Goal: Task Accomplishment & Management: Complete application form

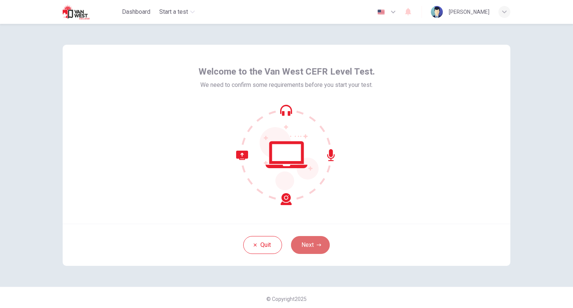
click at [317, 245] on icon "button" at bounding box center [319, 245] width 4 height 3
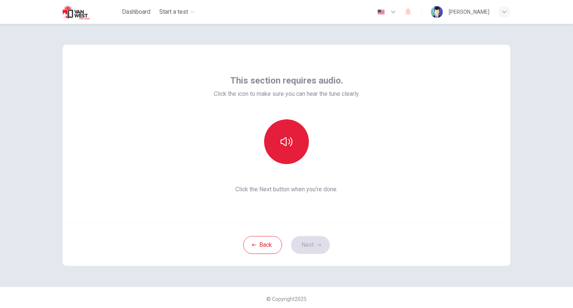
click at [289, 136] on icon "button" at bounding box center [286, 142] width 12 height 12
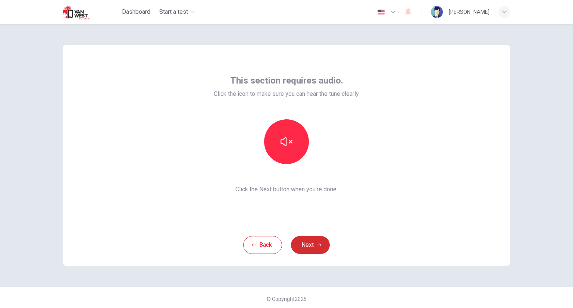
click at [317, 247] on icon "button" at bounding box center [319, 245] width 4 height 4
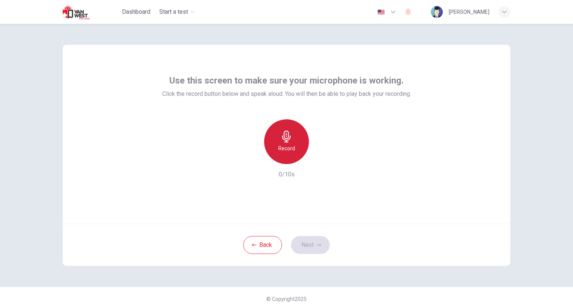
click at [288, 147] on h6 "Record" at bounding box center [286, 148] width 17 height 9
click at [284, 137] on icon "button" at bounding box center [286, 137] width 12 height 12
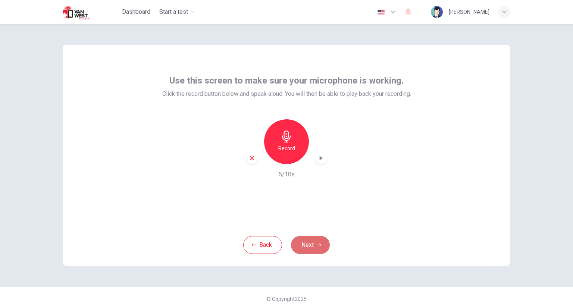
click at [318, 247] on icon "button" at bounding box center [319, 245] width 4 height 4
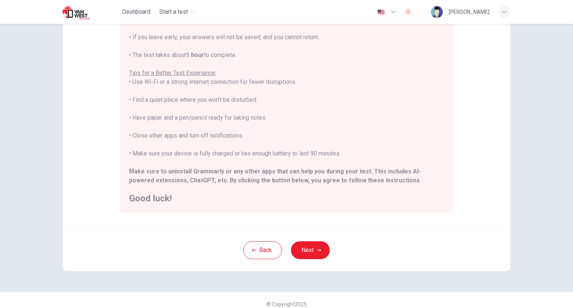
scroll to position [107, 0]
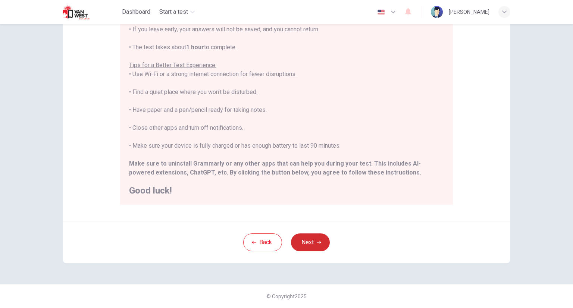
click at [313, 240] on button "Next" at bounding box center [310, 242] width 39 height 18
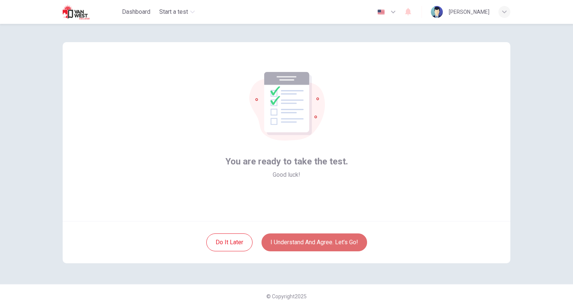
click at [313, 240] on button "I understand and agree. Let’s go!" at bounding box center [314, 242] width 106 height 18
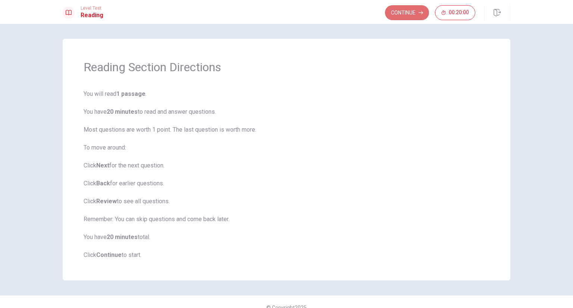
click at [401, 15] on button "Continue" at bounding box center [407, 12] width 44 height 15
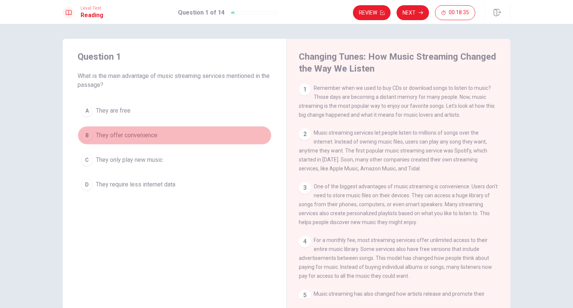
click at [86, 137] on div "B" at bounding box center [87, 135] width 12 height 12
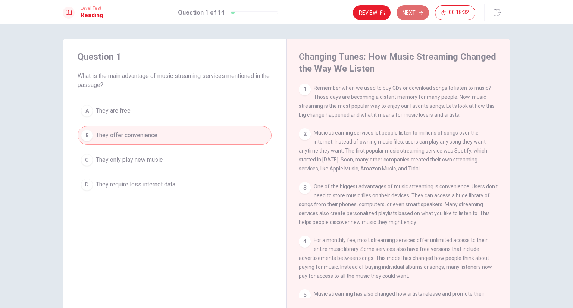
click at [409, 14] on button "Next" at bounding box center [412, 12] width 32 height 15
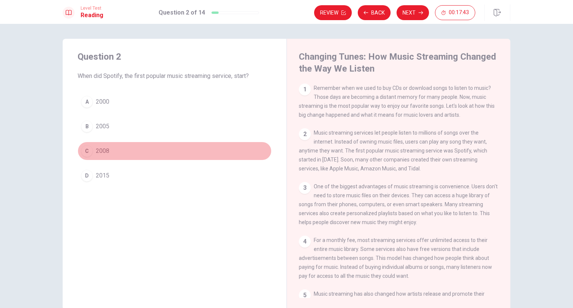
click at [84, 153] on div "C" at bounding box center [87, 151] width 12 height 12
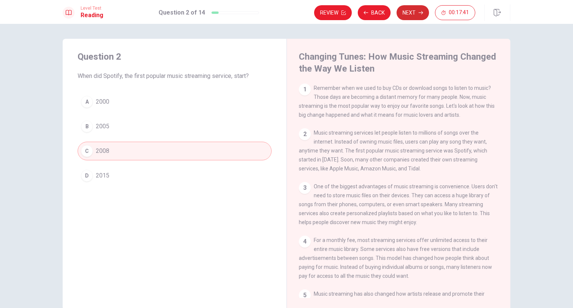
click at [412, 9] on button "Next" at bounding box center [412, 12] width 32 height 15
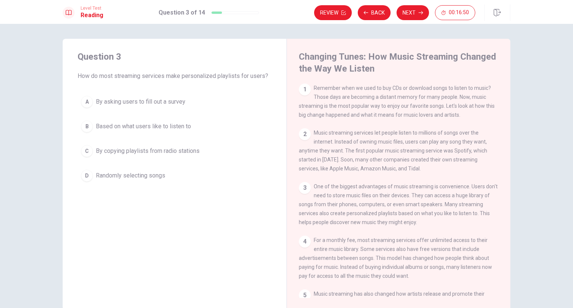
click at [85, 126] on div "B" at bounding box center [87, 126] width 12 height 12
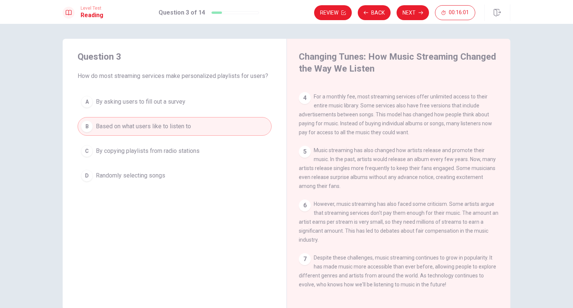
scroll to position [153, 0]
click at [407, 14] on button "Next" at bounding box center [412, 12] width 32 height 15
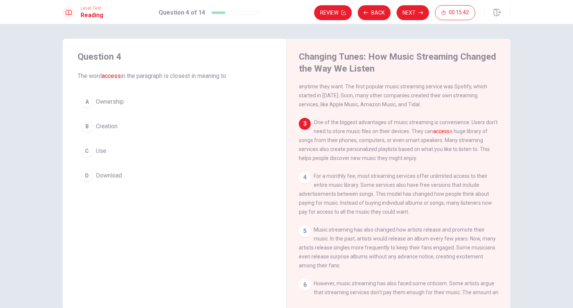
scroll to position [64, 0]
click at [84, 125] on div "B" at bounding box center [87, 126] width 12 height 12
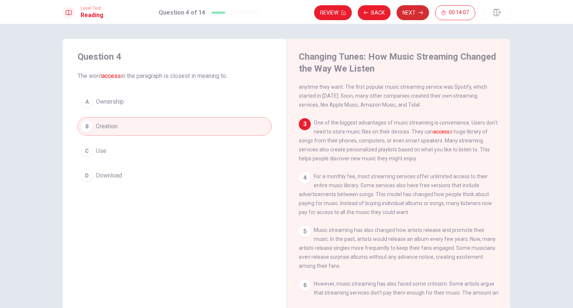
click at [414, 12] on button "Next" at bounding box center [412, 12] width 32 height 15
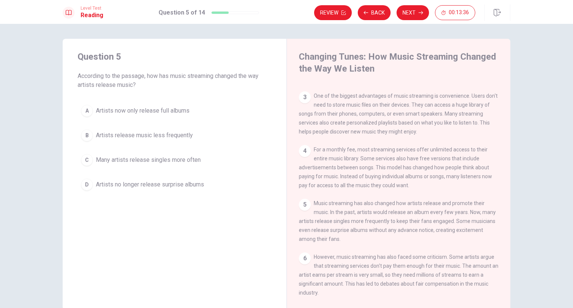
scroll to position [112, 0]
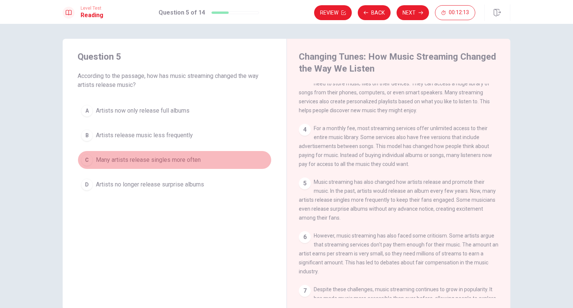
click at [87, 161] on div "C" at bounding box center [87, 160] width 12 height 12
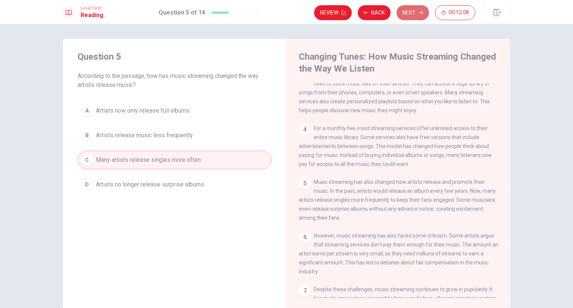
click at [411, 16] on button "Next" at bounding box center [412, 12] width 32 height 15
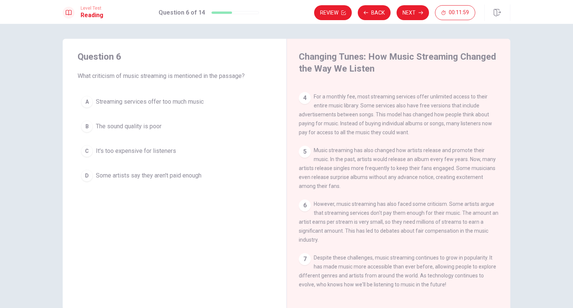
scroll to position [153, 0]
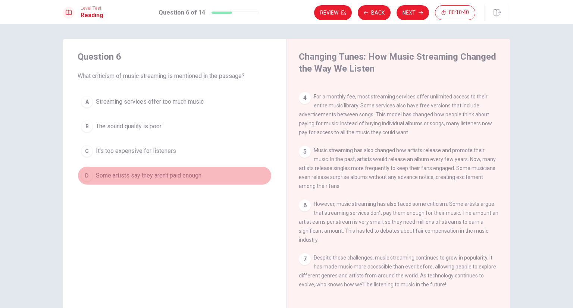
click at [85, 173] on div "D" at bounding box center [87, 176] width 12 height 12
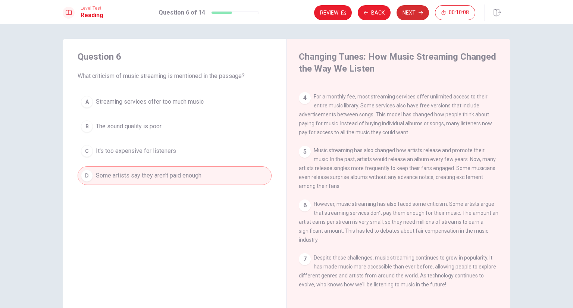
click at [416, 11] on button "Next" at bounding box center [412, 12] width 32 height 15
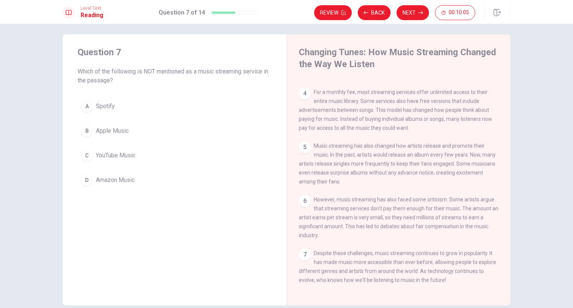
scroll to position [3, 0]
click at [88, 154] on div "C" at bounding box center [87, 157] width 12 height 12
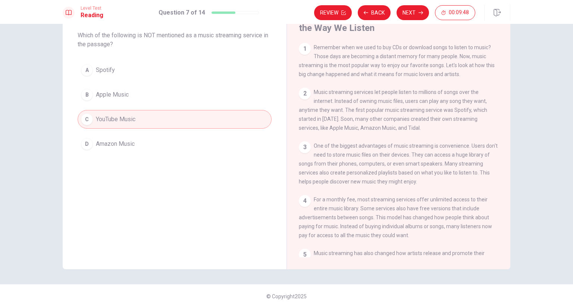
scroll to position [0, 0]
click at [405, 12] on button "Next" at bounding box center [412, 12] width 32 height 15
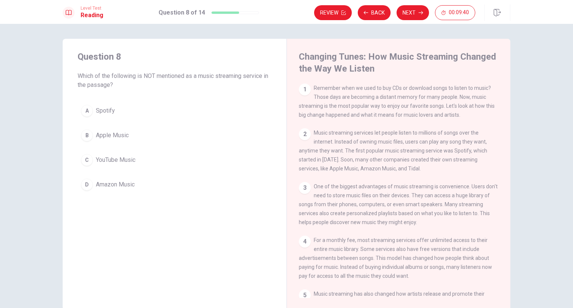
click at [87, 159] on div "C" at bounding box center [87, 160] width 12 height 12
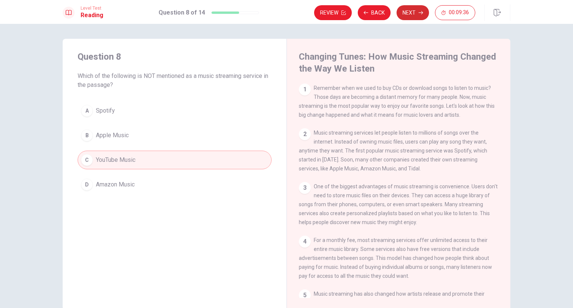
click at [413, 15] on button "Next" at bounding box center [412, 12] width 32 height 15
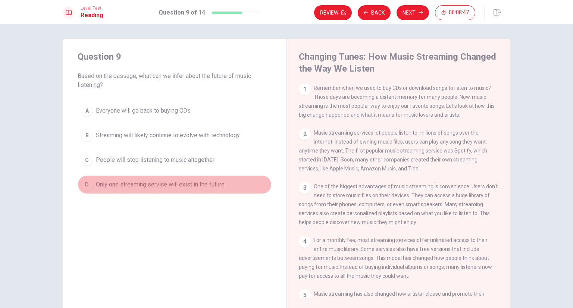
click at [88, 182] on div "D" at bounding box center [87, 185] width 12 height 12
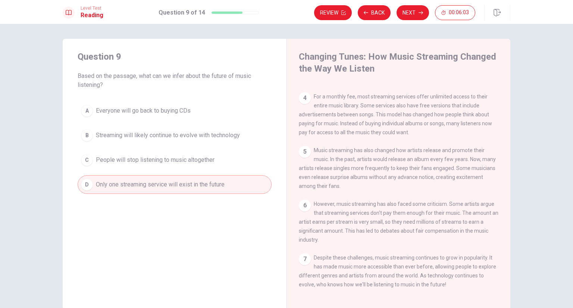
scroll to position [153, 0]
click at [363, 236] on div "6 However, music streaming has also faced some criticism. Some artists argue th…" at bounding box center [399, 222] width 200 height 45
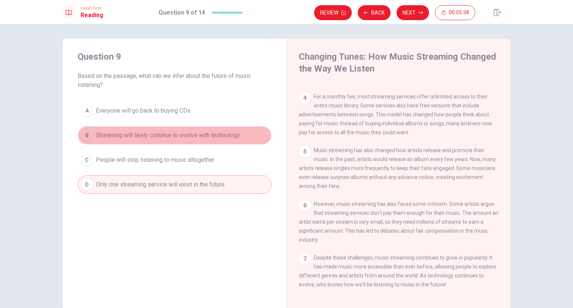
click at [84, 136] on div "B" at bounding box center [87, 135] width 12 height 12
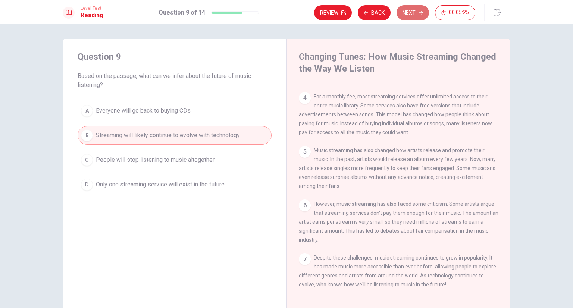
click at [423, 19] on button "Next" at bounding box center [412, 12] width 32 height 15
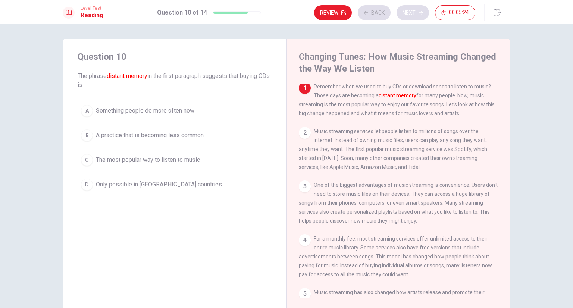
scroll to position [0, 0]
click at [89, 134] on div "B" at bounding box center [87, 135] width 12 height 12
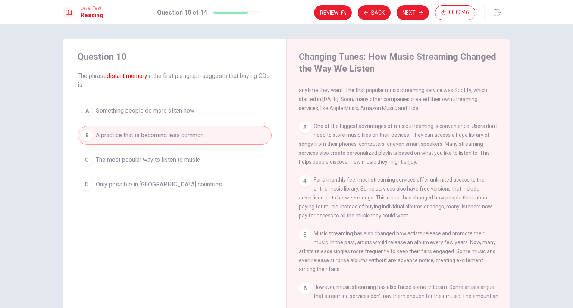
scroll to position [75, 0]
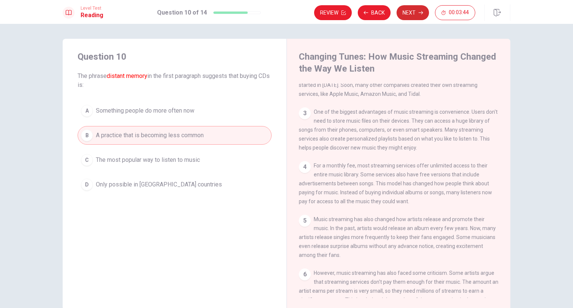
click at [404, 17] on button "Next" at bounding box center [412, 12] width 32 height 15
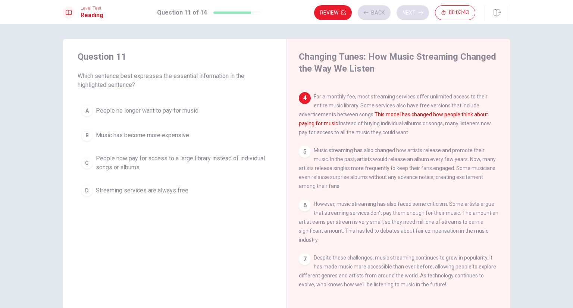
scroll to position [153, 0]
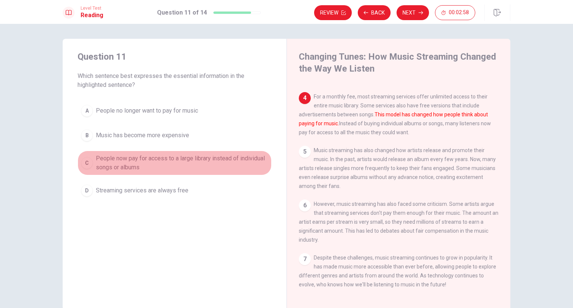
click at [86, 163] on div "C" at bounding box center [87, 163] width 12 height 12
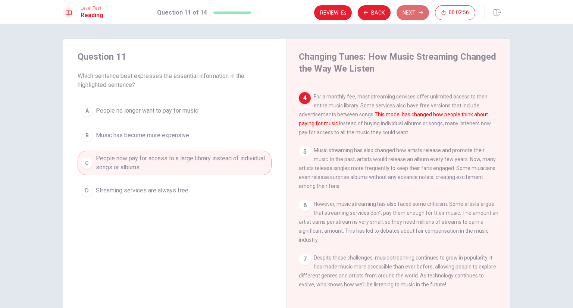
click at [414, 12] on button "Next" at bounding box center [412, 12] width 32 height 15
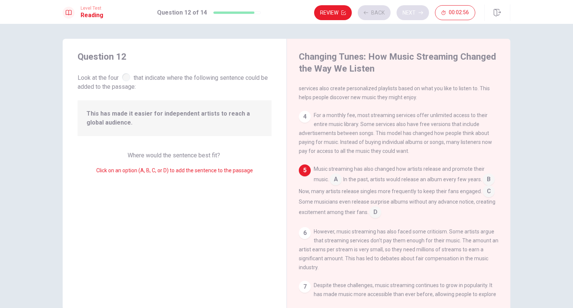
scroll to position [128, 0]
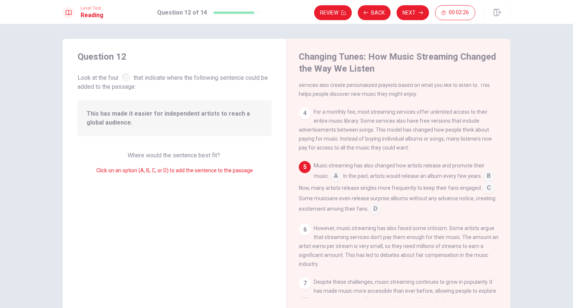
click at [483, 183] on input at bounding box center [489, 177] width 12 height 12
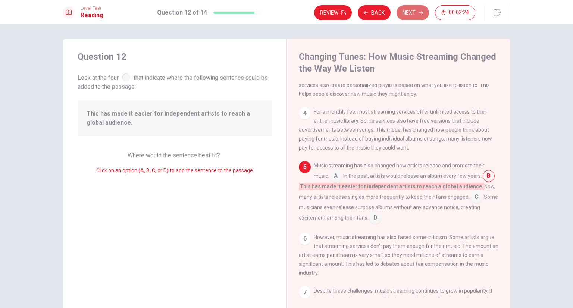
click at [405, 19] on button "Next" at bounding box center [412, 12] width 32 height 15
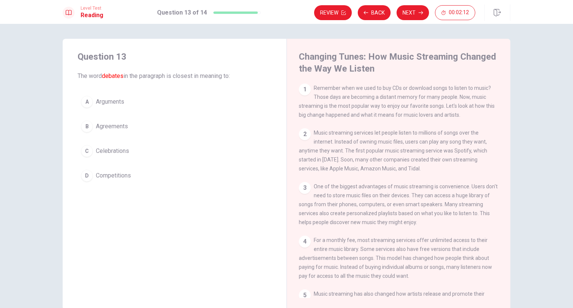
click at [87, 124] on div "B" at bounding box center [87, 126] width 12 height 12
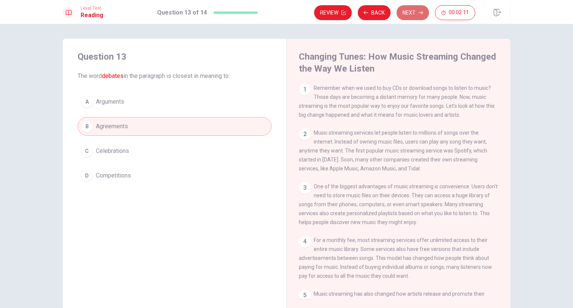
click at [416, 14] on button "Next" at bounding box center [412, 12] width 32 height 15
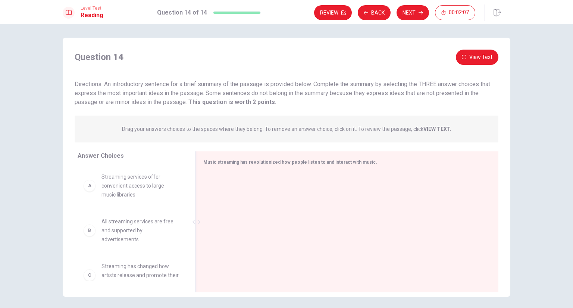
scroll to position [0, 0]
click at [91, 189] on div "A" at bounding box center [90, 187] width 12 height 12
click at [89, 189] on div "A" at bounding box center [90, 187] width 12 height 12
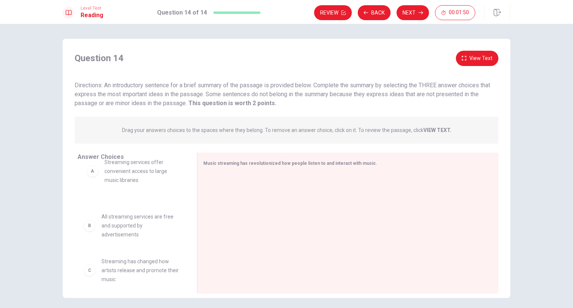
drag, startPoint x: 89, startPoint y: 189, endPoint x: 95, endPoint y: 170, distance: 19.7
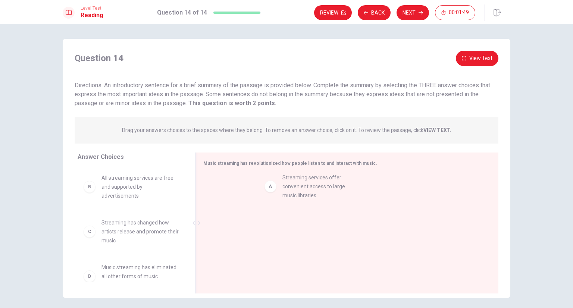
drag, startPoint x: 102, startPoint y: 189, endPoint x: 288, endPoint y: 188, distance: 185.8
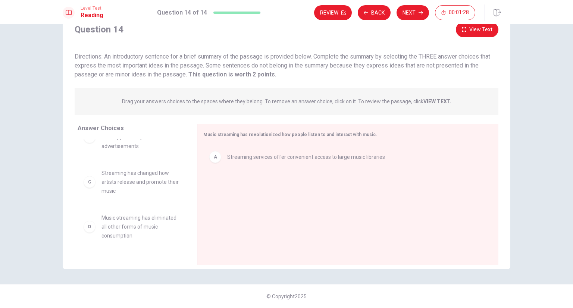
scroll to position [19, 0]
drag, startPoint x: 114, startPoint y: 182, endPoint x: 250, endPoint y: 176, distance: 136.3
click at [413, 15] on button "Next" at bounding box center [412, 12] width 32 height 15
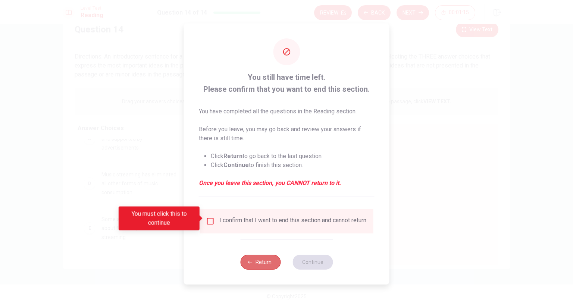
click at [255, 266] on button "Return" at bounding box center [260, 262] width 40 height 15
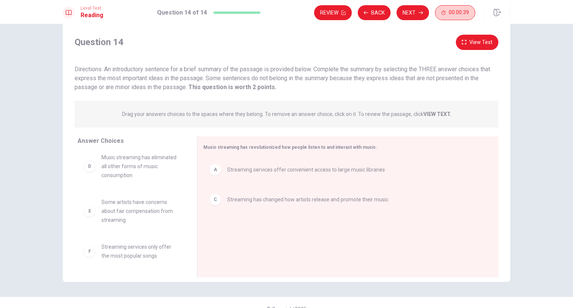
scroll to position [0, 0]
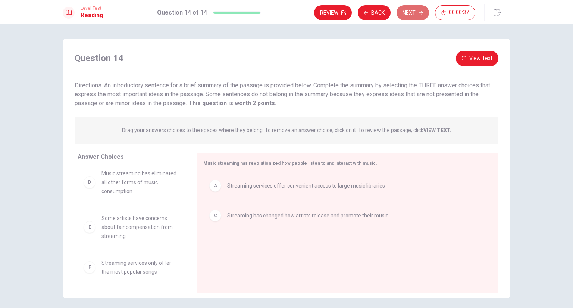
click at [418, 16] on button "Next" at bounding box center [412, 12] width 32 height 15
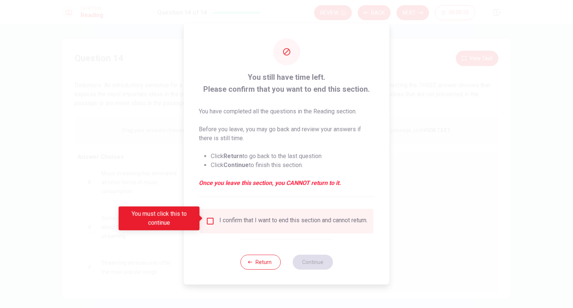
click at [210, 222] on input "You must click this to continue" at bounding box center [210, 221] width 9 height 9
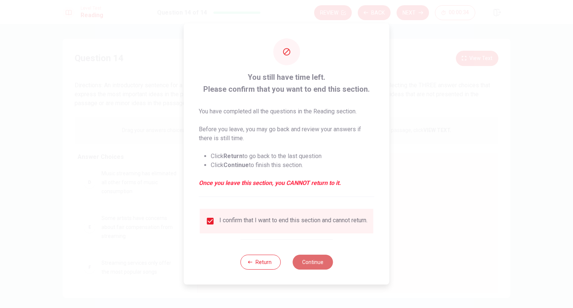
click at [303, 263] on button "Continue" at bounding box center [312, 262] width 40 height 15
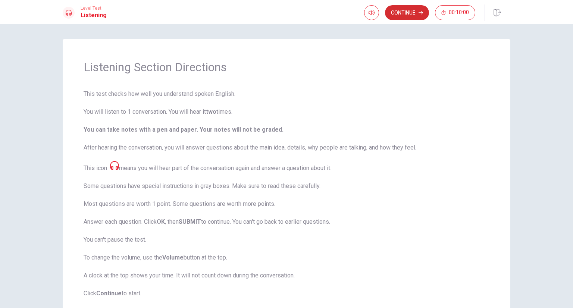
click at [417, 14] on button "Continue" at bounding box center [407, 12] width 44 height 15
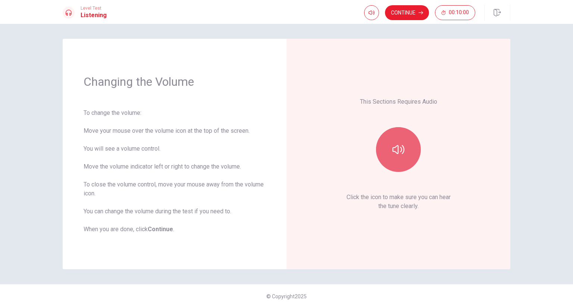
click at [406, 164] on button "button" at bounding box center [398, 149] width 45 height 45
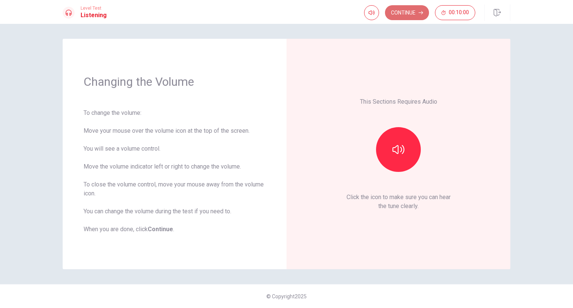
click at [406, 17] on button "Continue" at bounding box center [407, 12] width 44 height 15
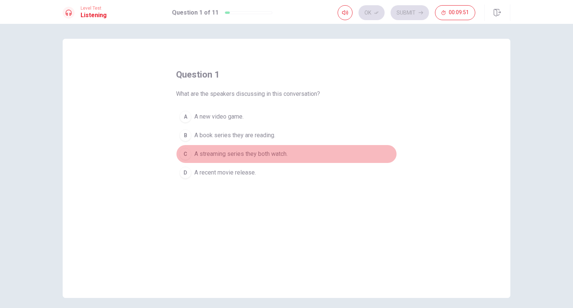
click at [184, 152] on div "C" at bounding box center [185, 154] width 12 height 12
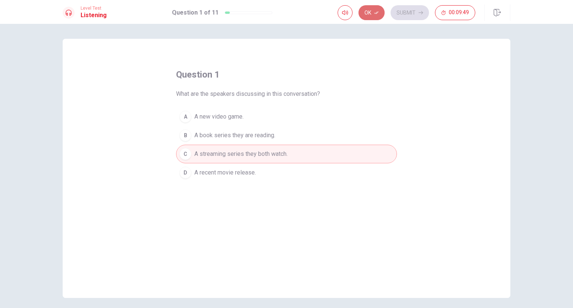
click at [373, 12] on button "Ok" at bounding box center [371, 12] width 26 height 15
click at [405, 15] on button "Submit" at bounding box center [410, 12] width 38 height 15
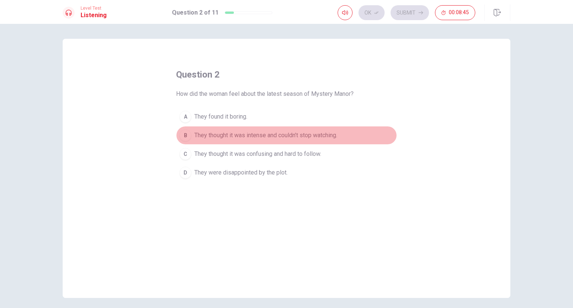
click at [187, 138] on div "B" at bounding box center [185, 135] width 12 height 12
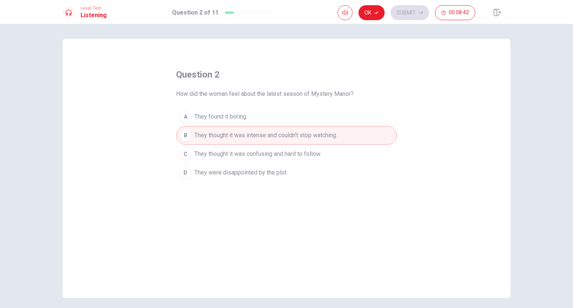
click at [187, 138] on div "B" at bounding box center [185, 135] width 12 height 12
click at [369, 18] on button "Ok" at bounding box center [371, 12] width 26 height 15
click at [341, 15] on button "button" at bounding box center [345, 12] width 15 height 15
click at [408, 12] on button "Submit" at bounding box center [410, 12] width 38 height 15
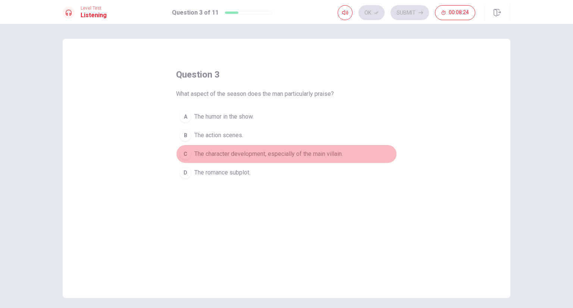
click at [185, 156] on div "C" at bounding box center [185, 154] width 12 height 12
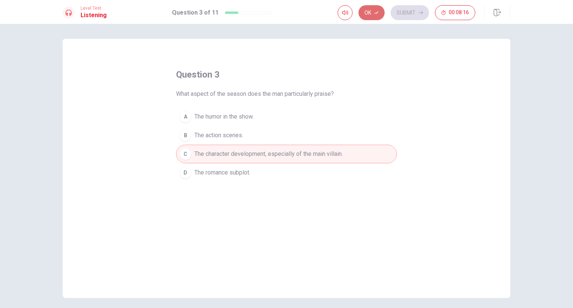
click at [371, 14] on button "Ok" at bounding box center [371, 12] width 26 height 15
click at [415, 11] on button "Submit" at bounding box center [410, 12] width 38 height 15
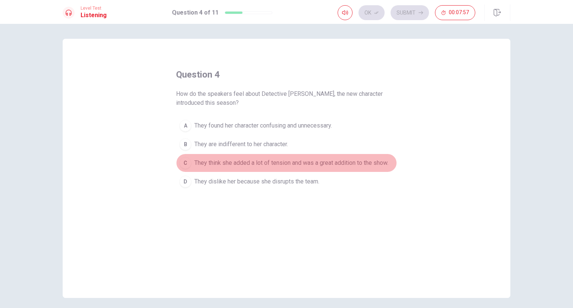
click at [183, 160] on div "C" at bounding box center [185, 163] width 12 height 12
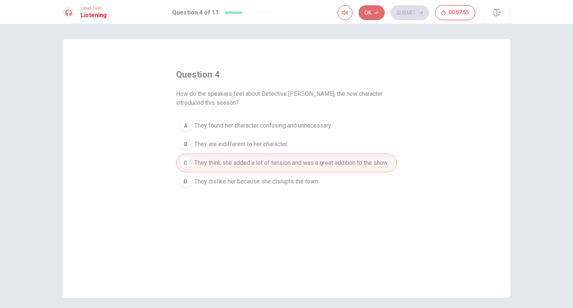
click at [371, 7] on button "Ok" at bounding box center [371, 12] width 26 height 15
click at [404, 13] on button "Submit" at bounding box center [410, 12] width 38 height 15
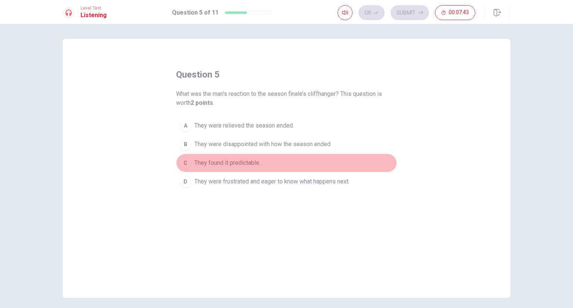
click at [190, 164] on button "C They found it predictable. ." at bounding box center [286, 163] width 221 height 19
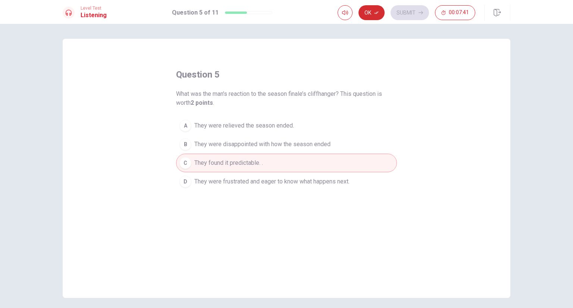
click at [377, 18] on button "Ok" at bounding box center [371, 12] width 26 height 15
click at [412, 12] on button "Submit" at bounding box center [410, 12] width 38 height 15
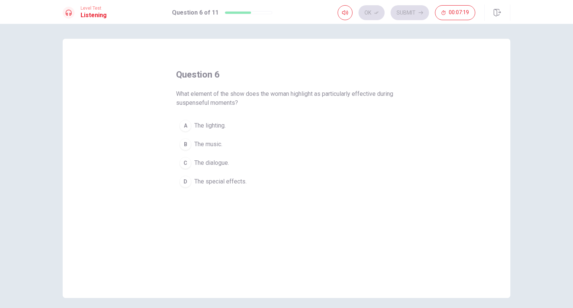
click at [184, 187] on button "D The special effects." at bounding box center [286, 181] width 221 height 19
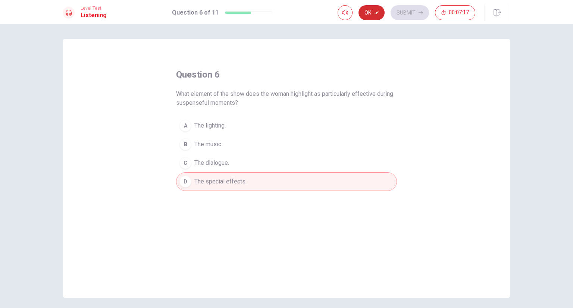
click at [375, 9] on button "Ok" at bounding box center [371, 12] width 26 height 15
click at [406, 13] on button "Submit" at bounding box center [410, 12] width 38 height 15
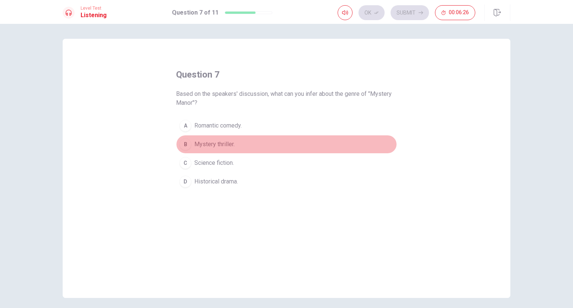
click at [181, 142] on div "B" at bounding box center [185, 144] width 12 height 12
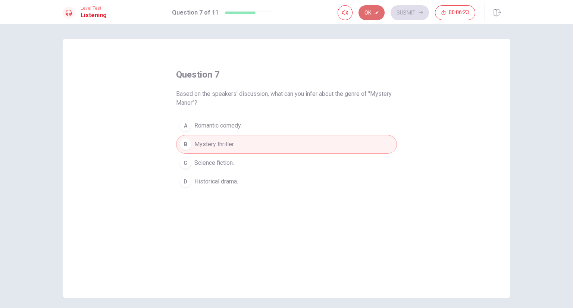
click at [375, 8] on button "Ok" at bounding box center [371, 12] width 26 height 15
click at [396, 7] on button "Submit" at bounding box center [410, 12] width 38 height 15
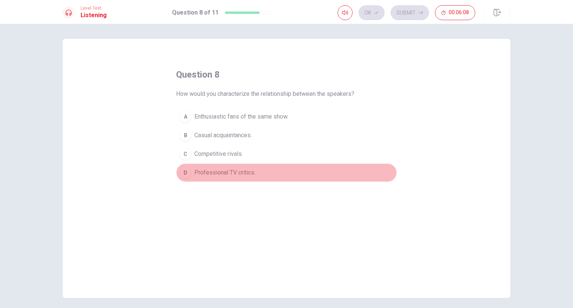
click at [184, 170] on div "D" at bounding box center [185, 173] width 12 height 12
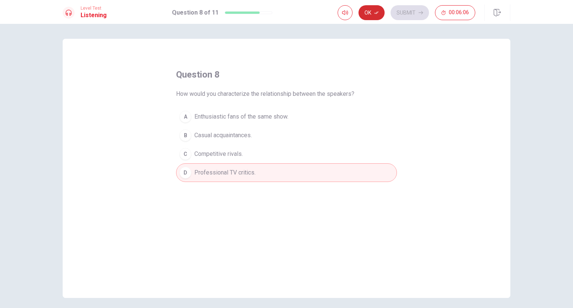
click at [372, 13] on button "Ok" at bounding box center [371, 12] width 26 height 15
click at [412, 15] on button "Submit" at bounding box center [410, 12] width 38 height 15
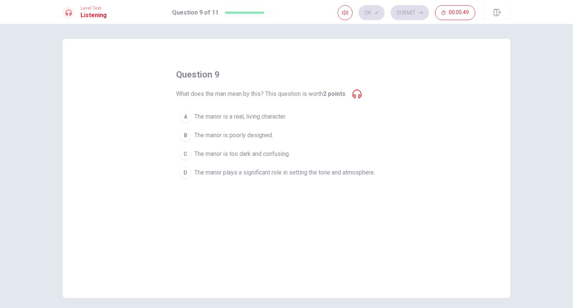
click at [185, 170] on div "D" at bounding box center [185, 173] width 12 height 12
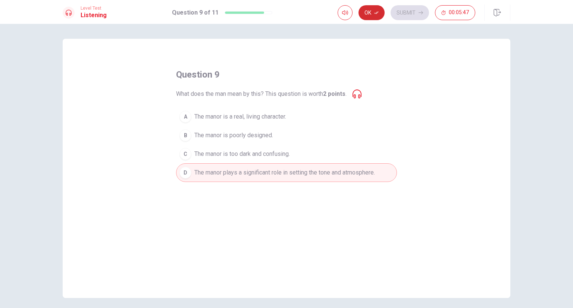
click at [373, 17] on button "Ok" at bounding box center [371, 12] width 26 height 15
click at [404, 11] on button "Submit" at bounding box center [410, 12] width 38 height 15
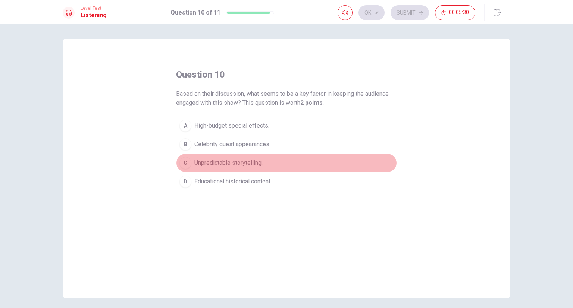
click at [183, 159] on div "C" at bounding box center [185, 163] width 12 height 12
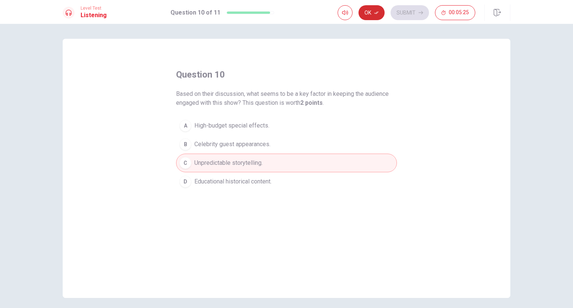
click at [371, 8] on button "Ok" at bounding box center [371, 12] width 26 height 15
click at [397, 12] on button "Submit" at bounding box center [410, 12] width 38 height 15
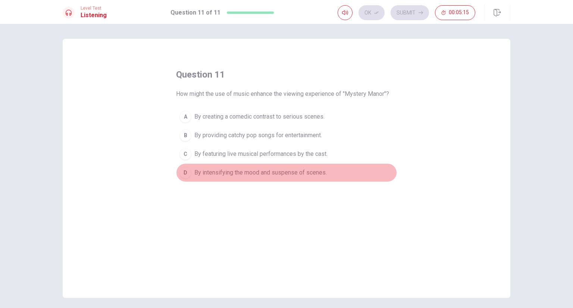
click at [184, 173] on div "D" at bounding box center [185, 173] width 12 height 12
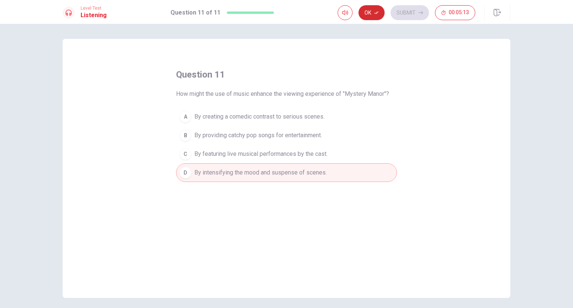
click at [378, 15] on button "Ok" at bounding box center [371, 12] width 26 height 15
click at [400, 12] on button "Submit" at bounding box center [410, 12] width 38 height 15
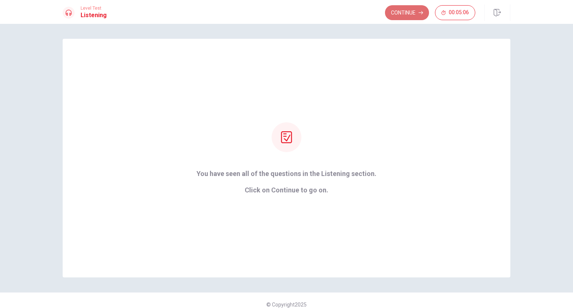
click at [397, 15] on button "Continue" at bounding box center [407, 12] width 44 height 15
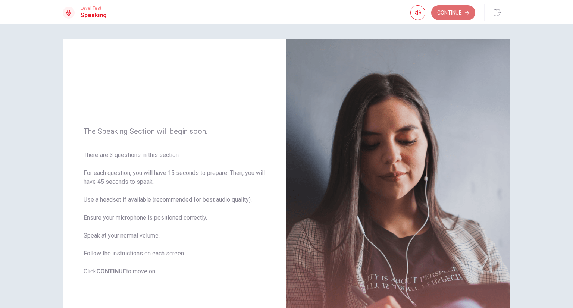
click at [460, 12] on button "Continue" at bounding box center [453, 12] width 44 height 15
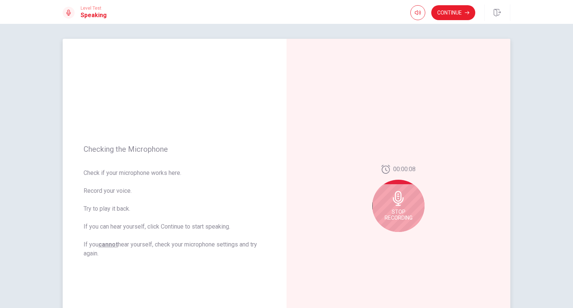
click at [389, 209] on span "Stop Recording" at bounding box center [399, 215] width 28 height 12
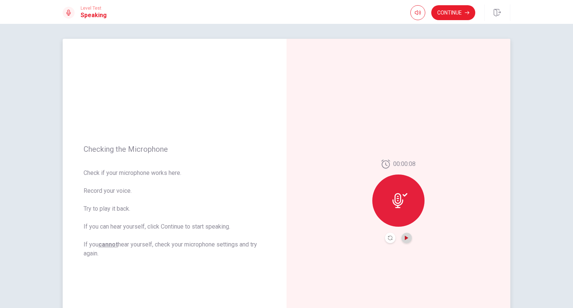
click at [405, 239] on icon "Play Audio" at bounding box center [406, 238] width 3 height 4
click at [458, 15] on button "Continue" at bounding box center [453, 12] width 44 height 15
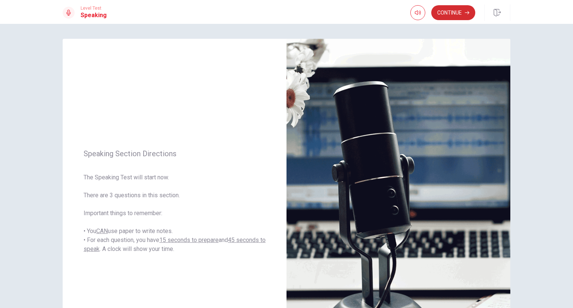
click at [456, 14] on button "Continue" at bounding box center [453, 12] width 44 height 15
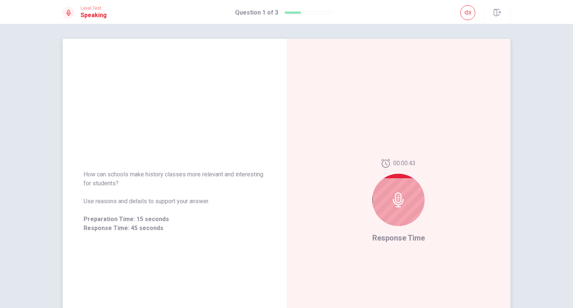
click at [403, 202] on icon at bounding box center [398, 199] width 15 height 15
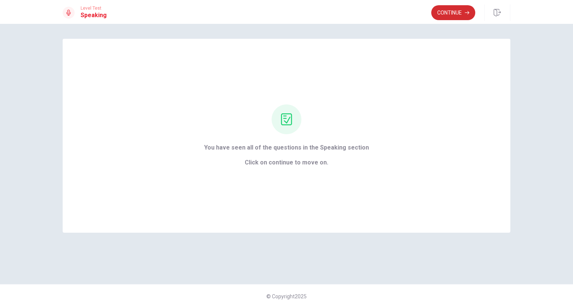
click at [450, 14] on button "Continue" at bounding box center [453, 12] width 44 height 15
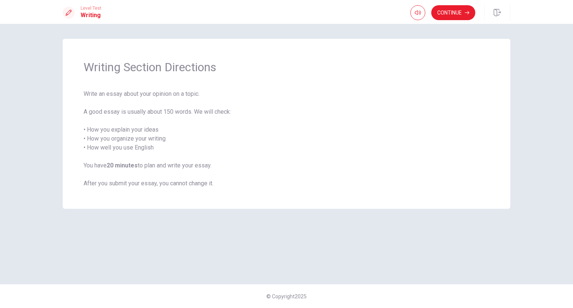
click at [255, 145] on span "Write an essay about your opinion on a topic. A good essay is usually about 150…" at bounding box center [287, 139] width 406 height 98
drag, startPoint x: 166, startPoint y: 146, endPoint x: 95, endPoint y: 137, distance: 71.9
click at [95, 137] on span "Write an essay about your opinion on a topic. A good essay is usually about 150…" at bounding box center [287, 139] width 406 height 98
click at [93, 133] on span "Write an essay about your opinion on a topic. A good essay is usually about 150…" at bounding box center [287, 139] width 406 height 98
click at [437, 20] on div "Continue" at bounding box center [460, 12] width 100 height 16
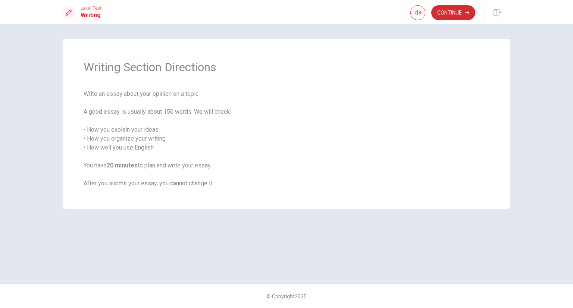
click at [455, 11] on button "Continue" at bounding box center [453, 12] width 44 height 15
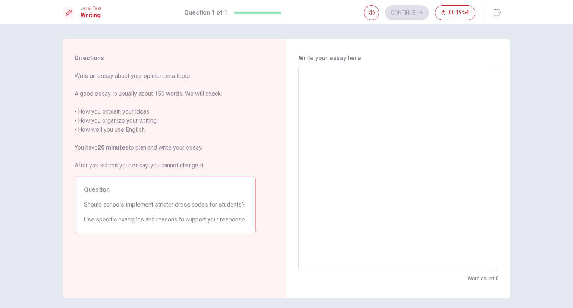
click at [305, 132] on textarea at bounding box center [398, 168] width 189 height 194
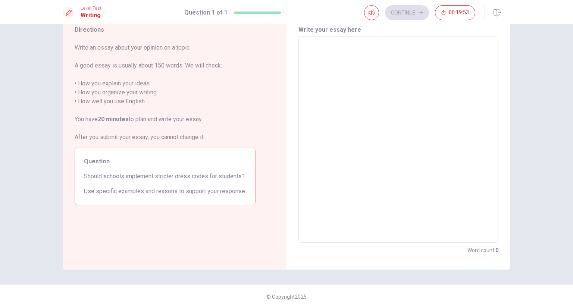
scroll to position [29, 0]
type textarea "y"
type textarea "x"
type textarea "yE"
type textarea "x"
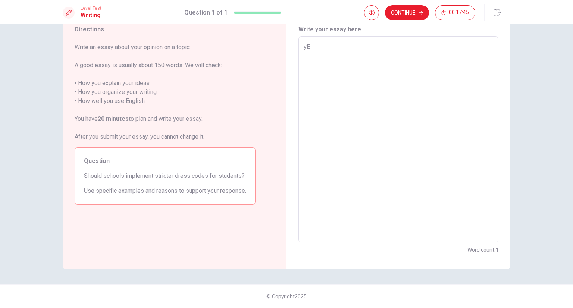
type textarea "y"
type textarea "x"
type textarea "D"
type textarea "x"
type textarea "DR"
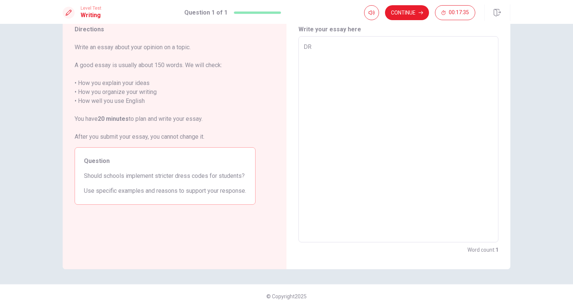
type textarea "x"
type textarea "D"
type textarea "x"
type textarea "Dr"
type textarea "x"
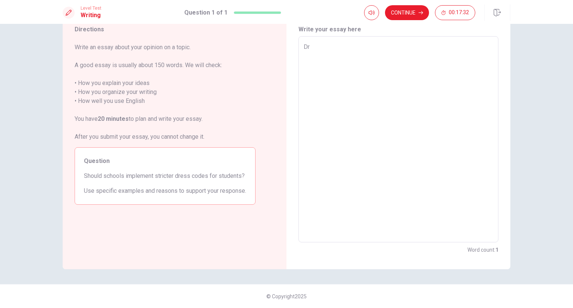
type textarea "Dre"
type textarea "x"
type textarea "Dres"
type textarea "x"
type textarea "Dress"
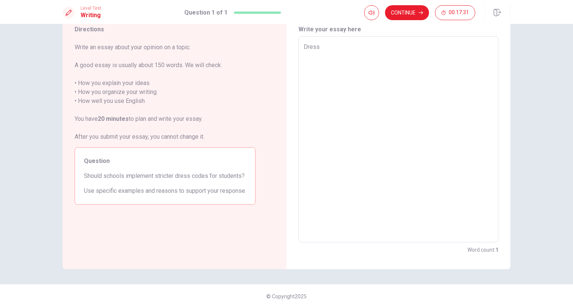
type textarea "x"
type textarea "Dress"
type textarea "x"
type textarea "Dress c"
type textarea "x"
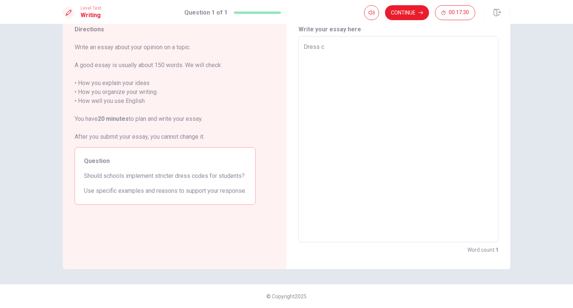
type textarea "Dress co"
type textarea "x"
type textarea "Dress cod"
type textarea "x"
type textarea "Dress code"
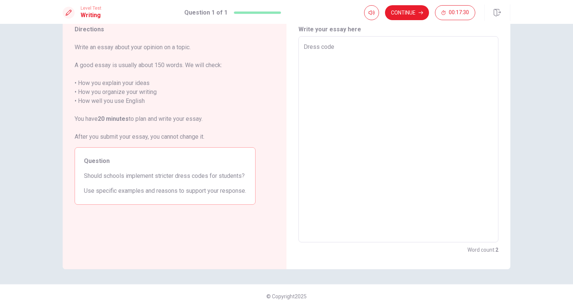
type textarea "x"
type textarea "Dress code"
type textarea "x"
type textarea "Dress code c"
type textarea "x"
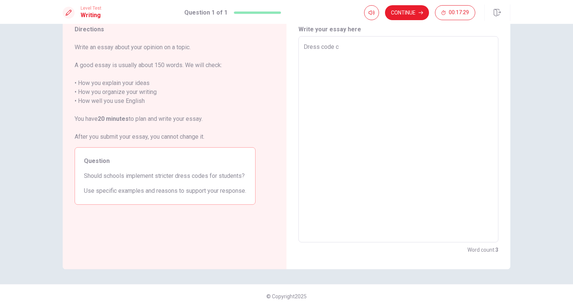
type textarea "Dress code ca"
type textarea "x"
type textarea "Dress code can"
type textarea "x"
type textarea "Dress code can"
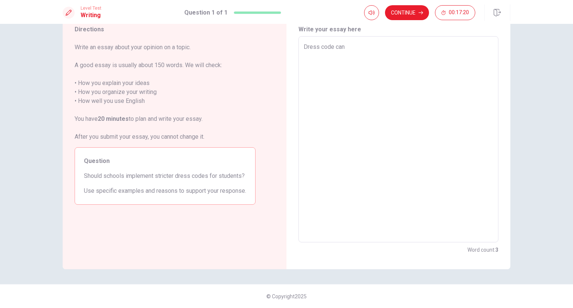
type textarea "x"
type textarea "Dress code can r"
type textarea "x"
type textarea "Dress code can re"
type textarea "x"
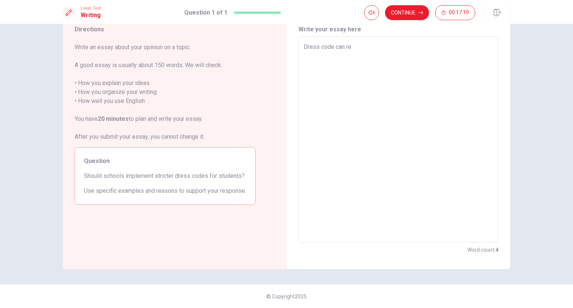
type textarea "Dress code can res"
type textarea "x"
type textarea "Dress code can rest"
type textarea "x"
type textarea "Dress code can restg"
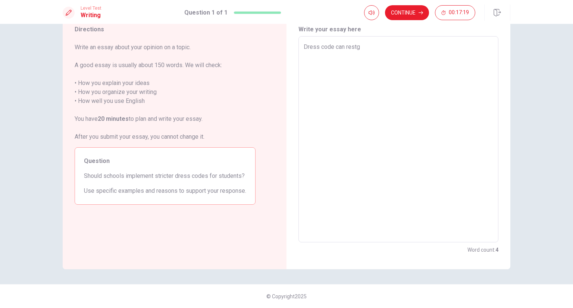
type textarea "x"
type textarea "Dress code can restgr"
type textarea "x"
type textarea "Dress code can restgri"
type textarea "x"
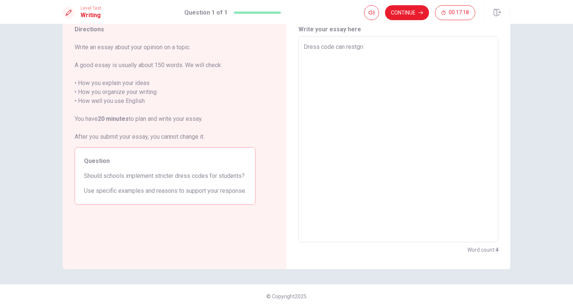
type textarea "Dress code can restgric"
type textarea "x"
type textarea "Dress code can restgrict"
type textarea "x"
type textarea "Dress code can restgrict"
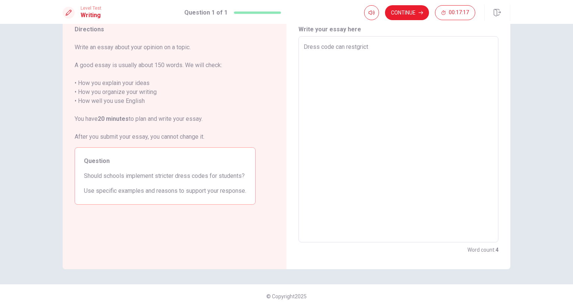
type textarea "x"
type textarea "Dress code can restgrict c"
type textarea "x"
type textarea "Dress code can restgrict co"
type textarea "x"
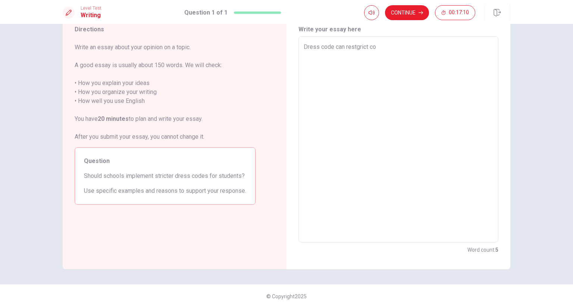
type textarea "Dress code can restgrict col"
type textarea "x"
type textarea "Dress code can restgrict co"
type textarea "x"
type textarea "Dress code can restgrict c"
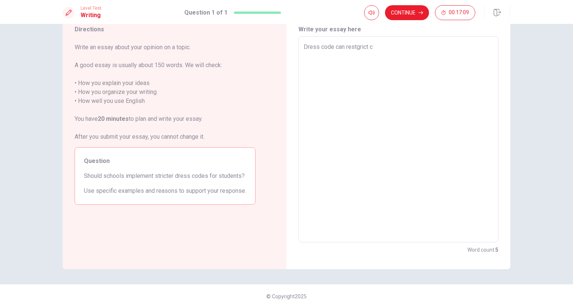
type textarea "x"
type textarea "Dress code can restgrict cl"
type textarea "x"
type textarea "Dress code can restgrict clo"
type textarea "x"
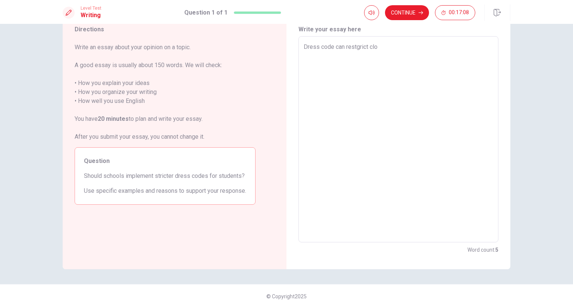
type textarea "Dress code can restgrict clot"
type textarea "x"
type textarea "Dress code can restgrict cloth"
type textarea "x"
type textarea "Dress code can restgrict clothi"
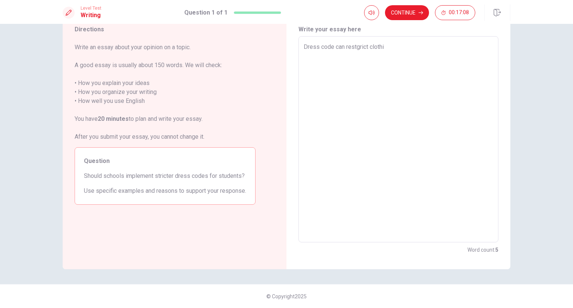
type textarea "x"
type textarea "Dress code can restgrict clothin"
type textarea "x"
type textarea "Dress code can restgrict clothing"
type textarea "x"
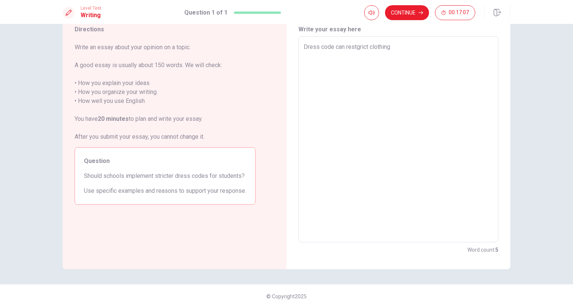
type textarea "Dress code can restgrict clothing"
type textarea "x"
type textarea "Dress code can restgrict clothing a"
type textarea "x"
type textarea "Dress code can restgrict clothing ac"
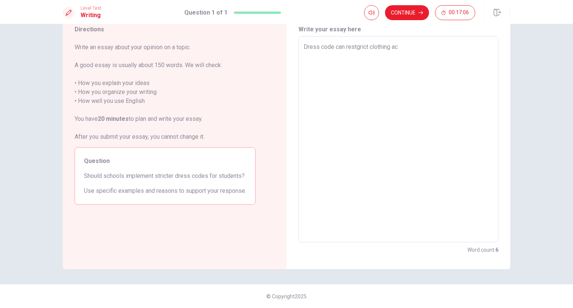
type textarea "x"
type textarea "Dress code can restgrict clothing acc"
type textarea "x"
type textarea "Dress code can restgrict clothing accs"
type textarea "x"
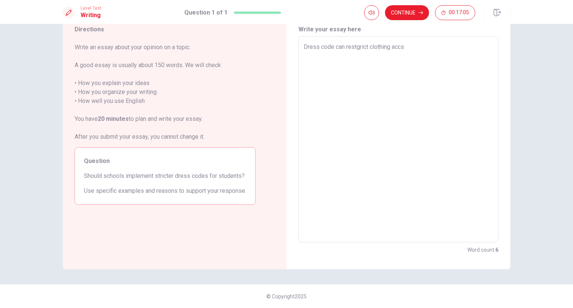
type textarea "Dress code can restgrict clothing accso"
type textarea "x"
type textarea "Dress code can restgrict clothing accsoc"
type textarea "x"
type textarea "Dress code can restgrict clothing accso"
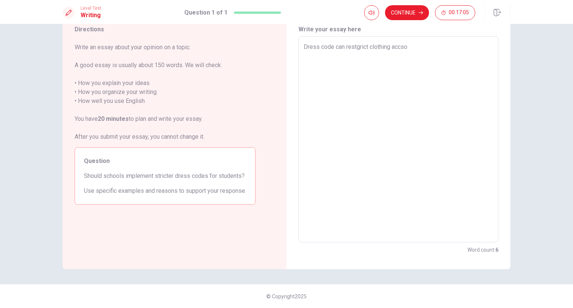
type textarea "x"
type textarea "Dress code can restgrict clothing accsoi"
type textarea "x"
type textarea "Dress code can restgrict clothing accsoia"
type textarea "x"
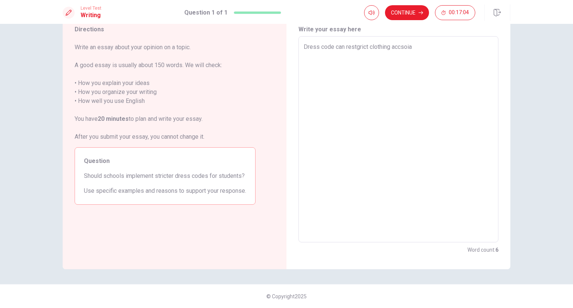
type textarea "Dress code can restgrict clothing accsoiat"
type textarea "x"
type textarea "Dress code can restgrict clothing accsoiate"
type textarea "x"
type textarea "Dress code can restgrict clothing accsoiate"
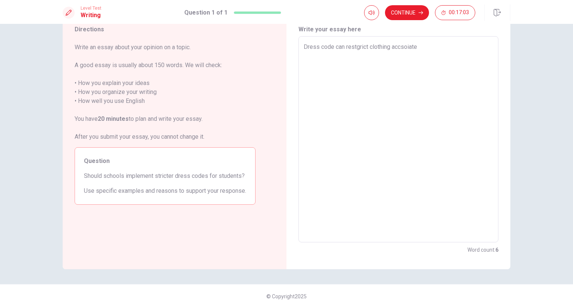
type textarea "x"
type textarea "Dress code can restgrict clothing accsoiate w"
type textarea "x"
type textarea "Dress code can restgrict clothing accsoiate wi"
type textarea "x"
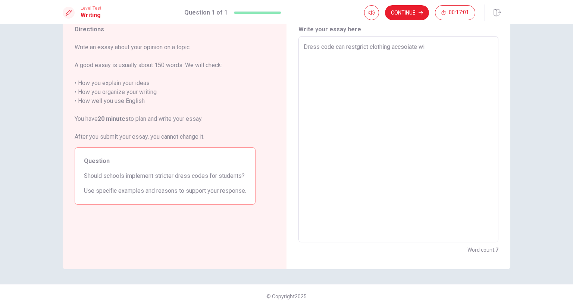
type textarea "Dress code can restgrict clothing accsoiate wit"
type textarea "x"
type textarea "Dress code can restgrict clothing accsoiate with"
type textarea "x"
type textarea "Dress code can restgrict clothing accsoiate with"
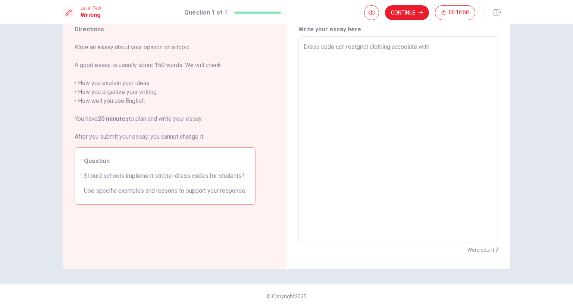
type textarea "x"
type textarea "Dress code can restgrict clothing accsoiate with g"
type textarea "x"
type textarea "Dress code can restgrict clothing accsoiate with ga"
type textarea "x"
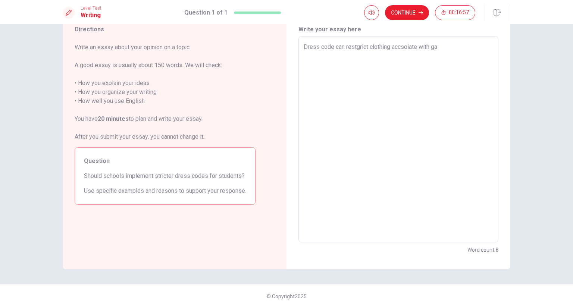
type textarea "Dress code can restgrict clothing accsoiate with gan"
type textarea "x"
type textarea "Dress code can restgrict clothing accsoiate with gang"
type textarea "x"
type textarea "Dress code can restgrict clothing accsoiate with gangs"
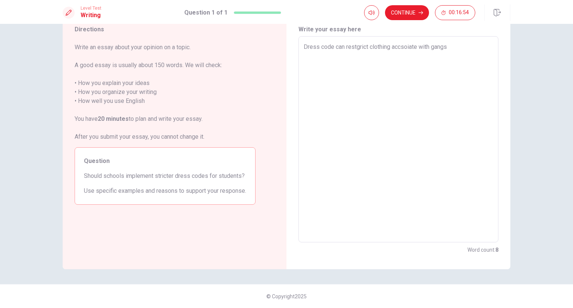
type textarea "x"
type textarea "Dress code can restgrict clothing accsoiate with gang"
type textarea "x"
type textarea "Dress code can restgrict clothing accsoiate with gan"
type textarea "x"
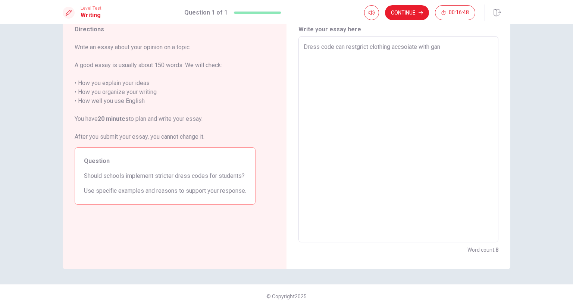
type textarea "Dress code can restgrict clothing accsoiate with ga"
type textarea "x"
type textarea "Dress code can restgrict clothing accsoiate with g"
type textarea "x"
type textarea "Dress code can restgrict clothing accsoiate with"
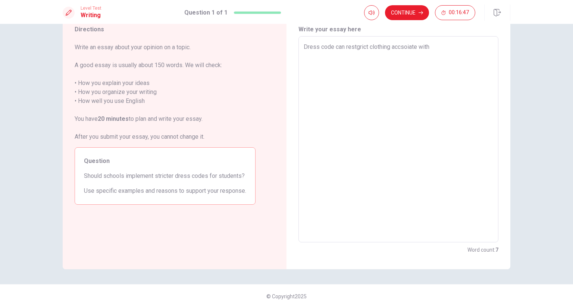
type textarea "x"
type textarea "Dress code can restgrict clothing accsoiate with"
type textarea "x"
type textarea "Dress code can restgrict clothing accsoiate wit"
type textarea "x"
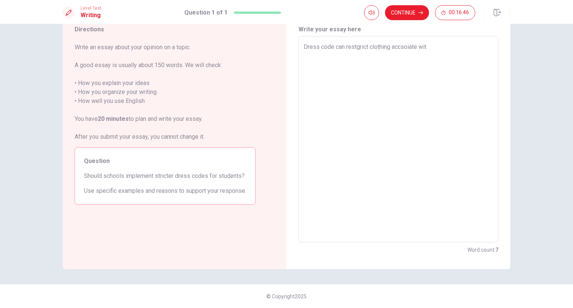
type textarea "Dress code can restgrict clothing accsoiate wi"
type textarea "x"
type textarea "Dress code can restgrict clothing accsoiate w"
type textarea "x"
type textarea "Dress code can restgrict clothing accsoiate"
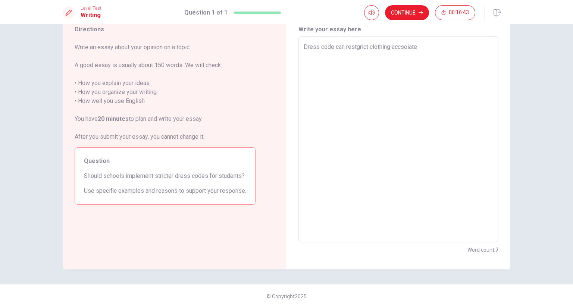
type textarea "x"
type textarea "Dress code can restgrict clothing accsoiate"
type textarea "x"
type textarea "Dress code can restgrict clothing accsoiat"
type textarea "x"
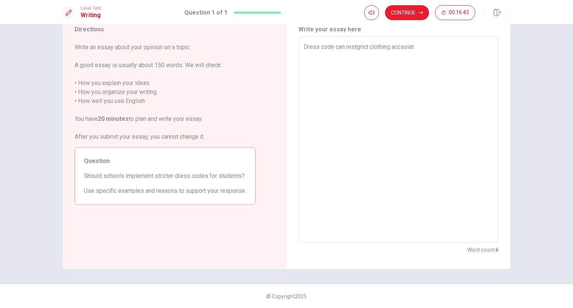
type textarea "Dress code can restgrict clothing accsoia"
type textarea "x"
type textarea "Dress code can restgrict clothing accsoi"
type textarea "x"
type textarea "Dress code can restgrict clothing accso"
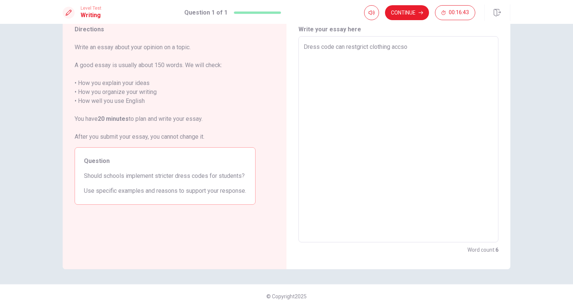
type textarea "x"
type textarea "Dress code can restgrict clothing accs"
type textarea "x"
type textarea "Dress code can restgrict clothing acc"
type textarea "x"
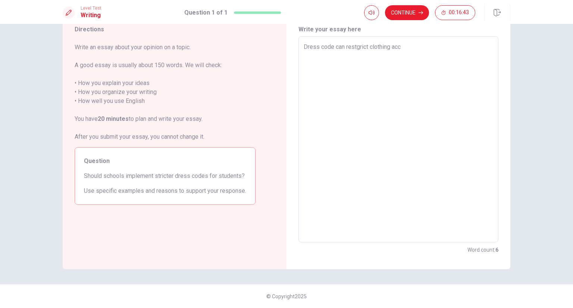
type textarea "Dress code can restgrict clothing ac"
type textarea "x"
type textarea "Dress code can restgrict clothing a"
type textarea "x"
type textarea "Dress code can restgrict clothing"
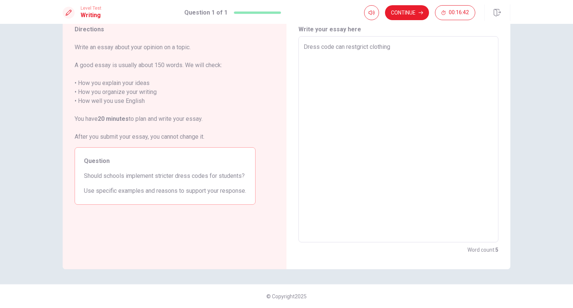
type textarea "x"
type textarea "Dress code can restgrict clothing"
type textarea "x"
type textarea "Dress code can restgrict clothin"
type textarea "x"
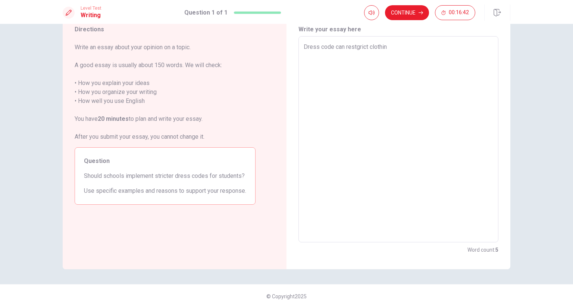
type textarea "Dress code can restgrict clothi"
type textarea "x"
type textarea "Dress code can restgrict cloth"
type textarea "x"
type textarea "Dress code can restgrict clot"
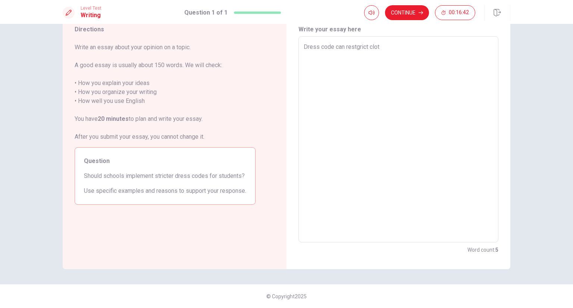
type textarea "x"
type textarea "Dress code can restgrict clo"
type textarea "x"
type textarea "Dress code can restgrict cl"
type textarea "x"
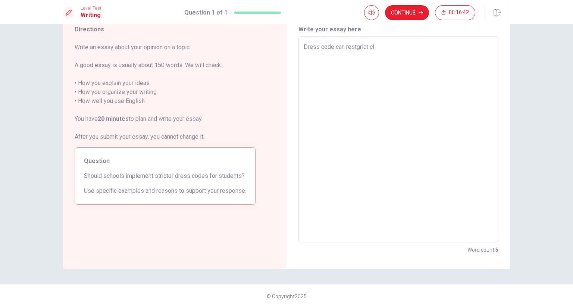
type textarea "Dress code can restgrict c"
type textarea "x"
type textarea "Dress code can restgrict"
type textarea "x"
type textarea "Dress code can restgrict"
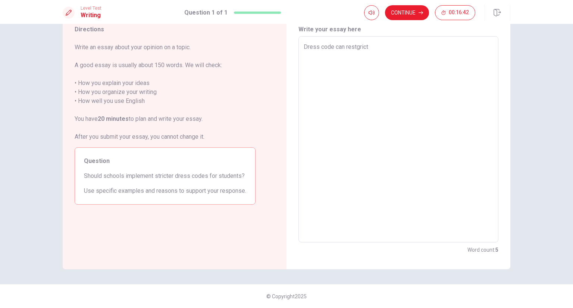
type textarea "x"
type textarea "Dress code can restgric"
type textarea "x"
type textarea "Dress code can restgri"
type textarea "x"
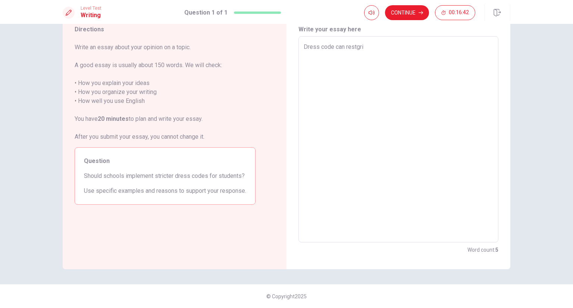
type textarea "Dress code can restgr"
type textarea "x"
type textarea "Dress code can restg"
type textarea "x"
type textarea "Dress code can rest"
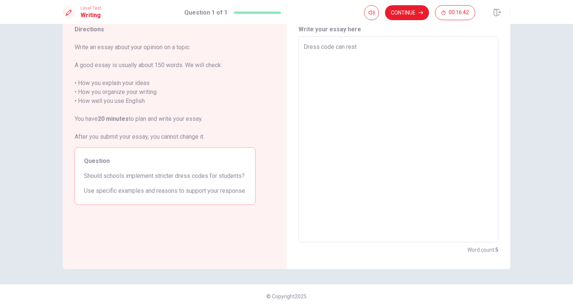
type textarea "x"
click at [307, 48] on textarea "yes, i think it can improves school and safety" at bounding box center [398, 140] width 189 height 194
drag, startPoint x: 311, startPoint y: 47, endPoint x: 298, endPoint y: 49, distance: 12.8
click at [298, 49] on div "yes, i think it can improves school and safety x ​" at bounding box center [398, 139] width 200 height 206
click at [449, 51] on textarea "Yes, i think it can improves school and safety" at bounding box center [398, 140] width 189 height 194
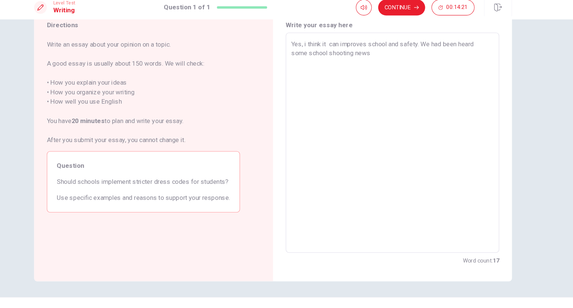
click at [321, 55] on textarea "Yes, i think it can improves school and safety. We had been heard some school s…" at bounding box center [398, 140] width 189 height 194
click at [335, 54] on textarea "Yes, i think it can improves school and safety. We had been heard some school s…" at bounding box center [398, 140] width 189 height 194
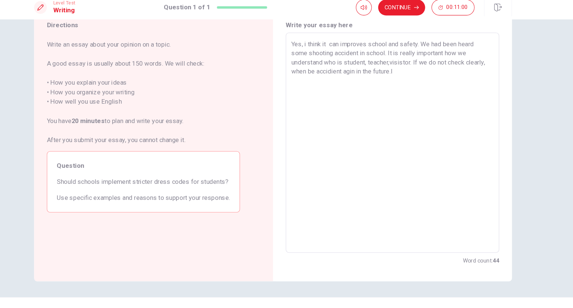
click at [445, 79] on textarea "Yes, i think it can improves school and safety. We had been heard some shooting…" at bounding box center [398, 140] width 189 height 194
click at [460, 69] on textarea "Yes, i think it can improves school and safety. We had been heard some shooting…" at bounding box center [398, 140] width 189 height 194
click at [420, 71] on textarea "Yes, i think it can improves school and safety. We had been heard some shooting…" at bounding box center [398, 140] width 189 height 194
click at [420, 73] on textarea "Yes, i think it can improves school and safety. We had been heard some shooting…" at bounding box center [398, 140] width 189 height 194
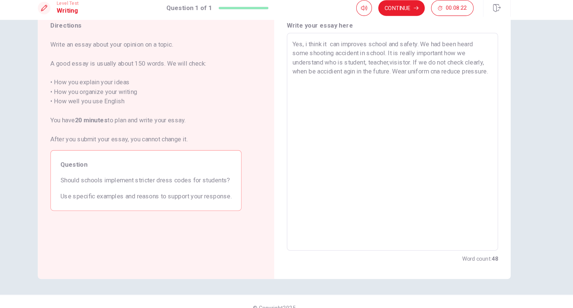
click at [416, 64] on textarea "Yes, i think it can improves school and safety. We had been heard some shooting…" at bounding box center [398, 140] width 189 height 194
click at [357, 84] on textarea "Yes, i think it can improves school and safety. We had been heard some shooting…" at bounding box center [398, 140] width 189 height 194
click at [313, 49] on textarea "Yes, i think it can improves school and safety. We had been heard some shooting…" at bounding box center [398, 140] width 189 height 194
drag, startPoint x: 313, startPoint y: 46, endPoint x: 288, endPoint y: 48, distance: 24.7
click at [288, 48] on div "Write your essay here Yes, i think it can improves school and safety. We had be…" at bounding box center [398, 139] width 224 height 259
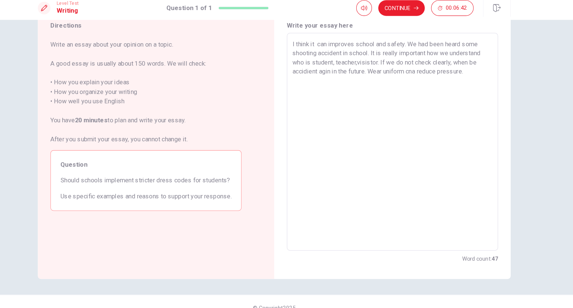
click at [439, 65] on textarea "I think it can improves school and safety. We had been heard some shooting acci…" at bounding box center [398, 140] width 189 height 194
click at [327, 45] on textarea "I think it can improves school and safety. We had been heard some shooting acci…" at bounding box center [398, 140] width 189 height 194
click at [323, 47] on textarea "I think it can improves school and safety. We had been heard some shooting acci…" at bounding box center [398, 140] width 189 height 194
drag, startPoint x: 322, startPoint y: 47, endPoint x: 327, endPoint y: 50, distance: 5.7
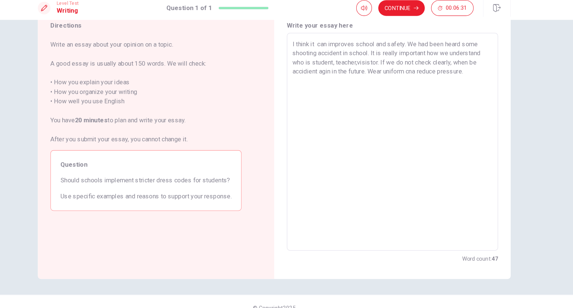
click at [327, 50] on textarea "I think it can improves school and safety. We had been heard some shooting acci…" at bounding box center [398, 140] width 189 height 194
click at [326, 49] on textarea "I think it can improves school and safety. We had been heard some shooting acci…" at bounding box center [398, 140] width 189 height 194
click at [477, 73] on textarea "I think it can improves school and safety. We had been heard some shooting acci…" at bounding box center [398, 140] width 189 height 194
click at [479, 78] on textarea "I think it can improves school and safety. We had been heard some shooting acci…" at bounding box center [398, 140] width 189 height 194
click at [443, 75] on textarea "I think it can improves school and safety. We had been heard some shooting acci…" at bounding box center [398, 140] width 189 height 194
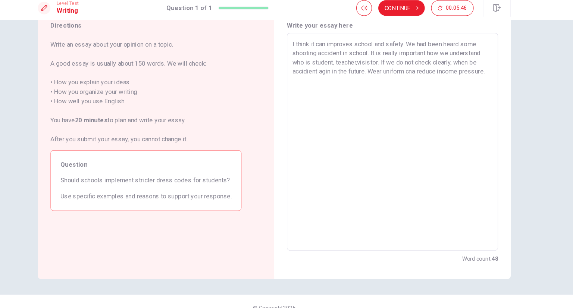
click at [335, 81] on textarea "I think it can improves school and safety. We had been heard some shooting acci…" at bounding box center [398, 140] width 189 height 194
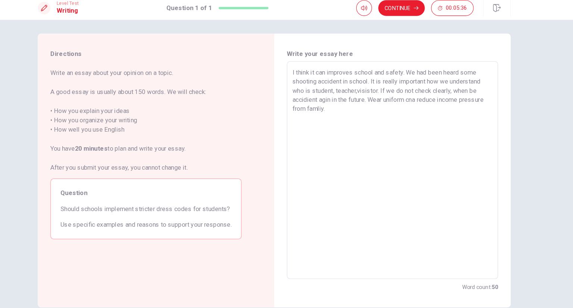
scroll to position [0, 0]
click at [399, 126] on textarea "I think it can improves school and safety. We had been heard some shooting acci…" at bounding box center [398, 168] width 189 height 194
click at [398, 116] on textarea "I think it can improves school and safety. We had been heard some shooting acci…" at bounding box center [398, 168] width 189 height 194
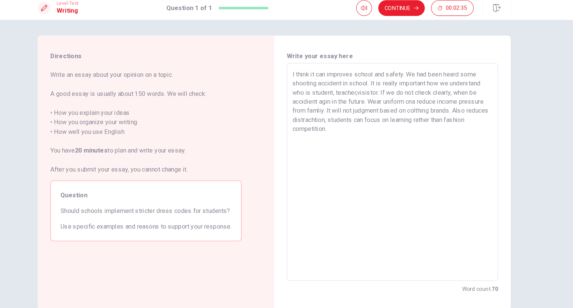
click at [448, 155] on textarea "I think it can improves school and safety. We had been heard some shooting acci…" at bounding box center [398, 168] width 189 height 194
click at [395, 128] on textarea "I think it can improves school and safety. We had been heard some shooting acci…" at bounding box center [398, 168] width 189 height 194
click at [378, 138] on textarea "I think it can improves school and safety. We had been heard some shooting acci…" at bounding box center [398, 168] width 189 height 194
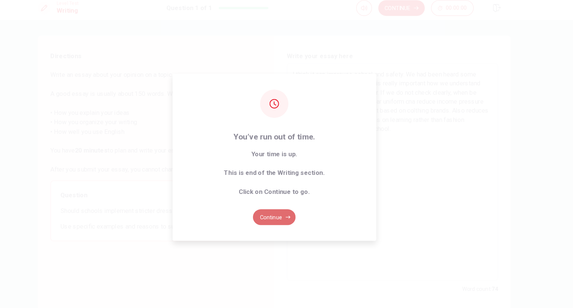
click at [284, 211] on button "Continue" at bounding box center [286, 210] width 40 height 15
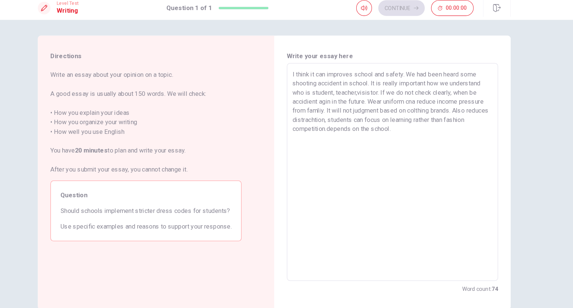
click at [412, 16] on div "Continue 00:00:00" at bounding box center [419, 12] width 111 height 15
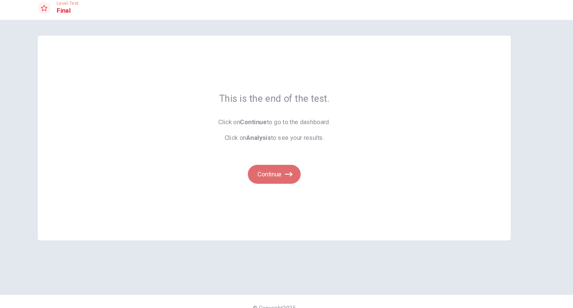
click at [301, 169] on icon "button" at bounding box center [300, 169] width 7 height 7
